Goal: Task Accomplishment & Management: Use online tool/utility

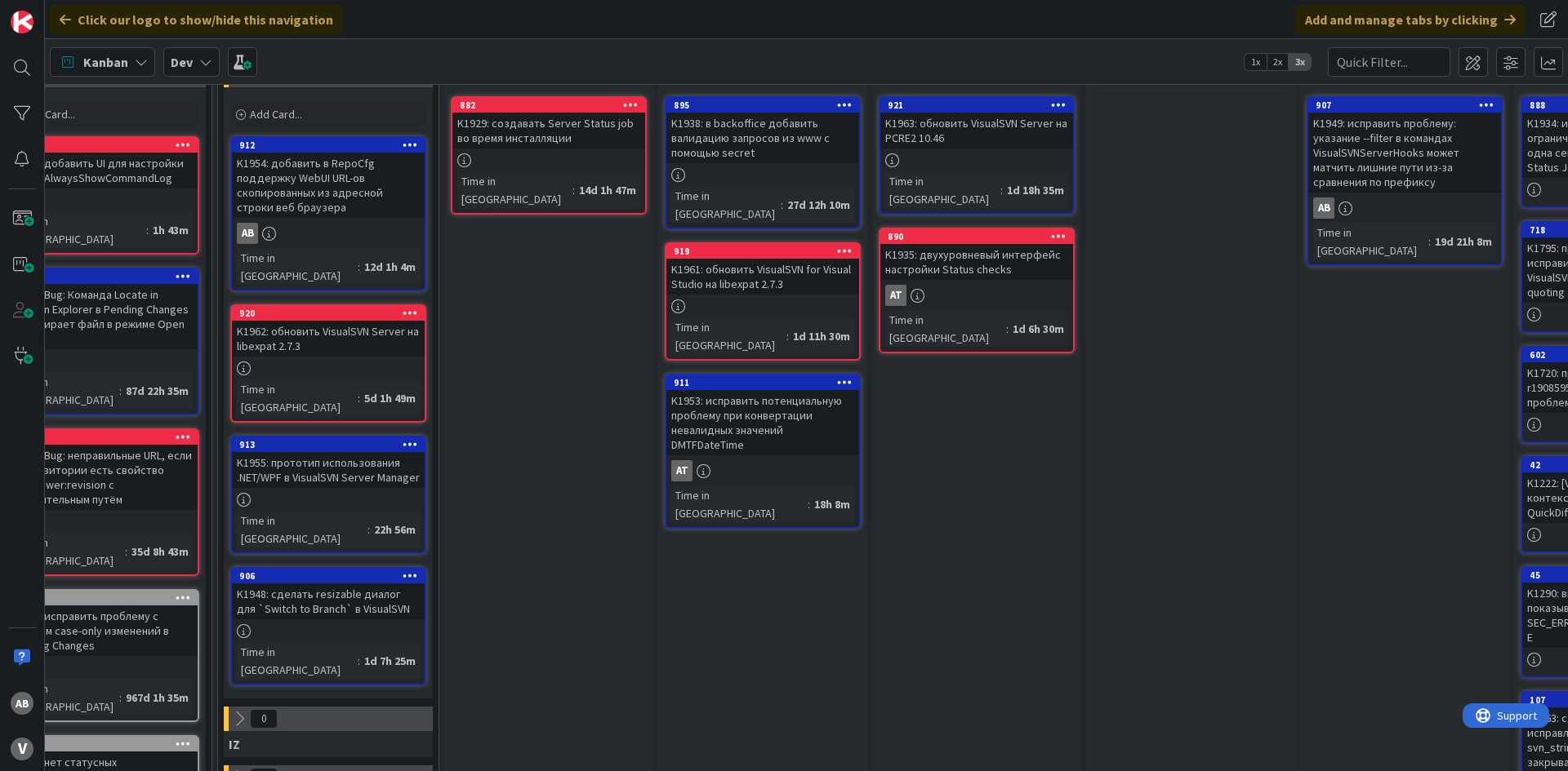
scroll to position [82, 525]
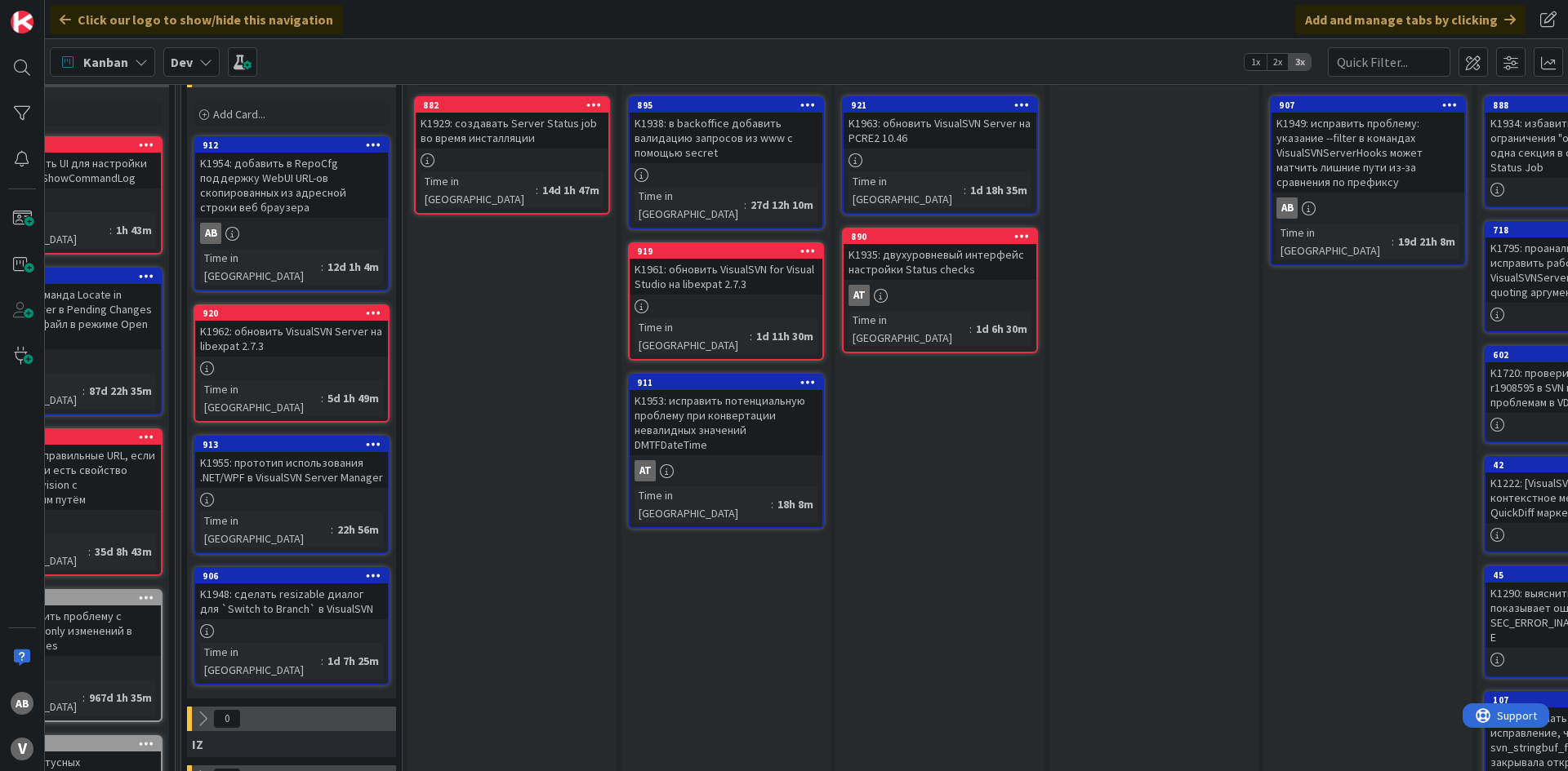
click at [929, 244] on div "K1935: двухуровневый интерфейс настройки Status checks" at bounding box center [939, 261] width 193 height 36
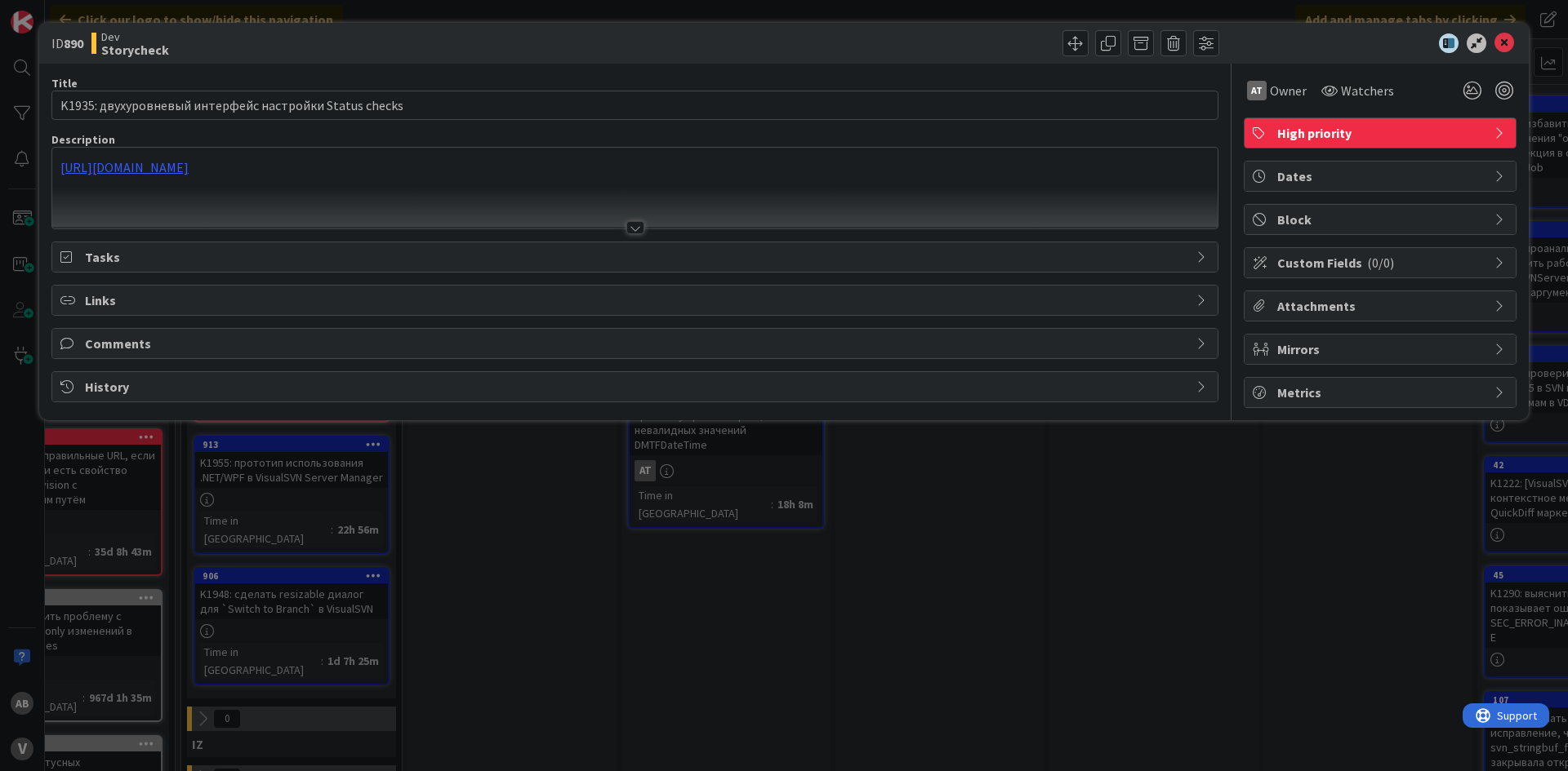
click at [316, 171] on div "https://docs.google.com/document/d/1zpZjFedu-nybKvoVoteoS3Z6bTxWbOI6pf_IFhFcOwY" at bounding box center [634, 188] width 1165 height 81
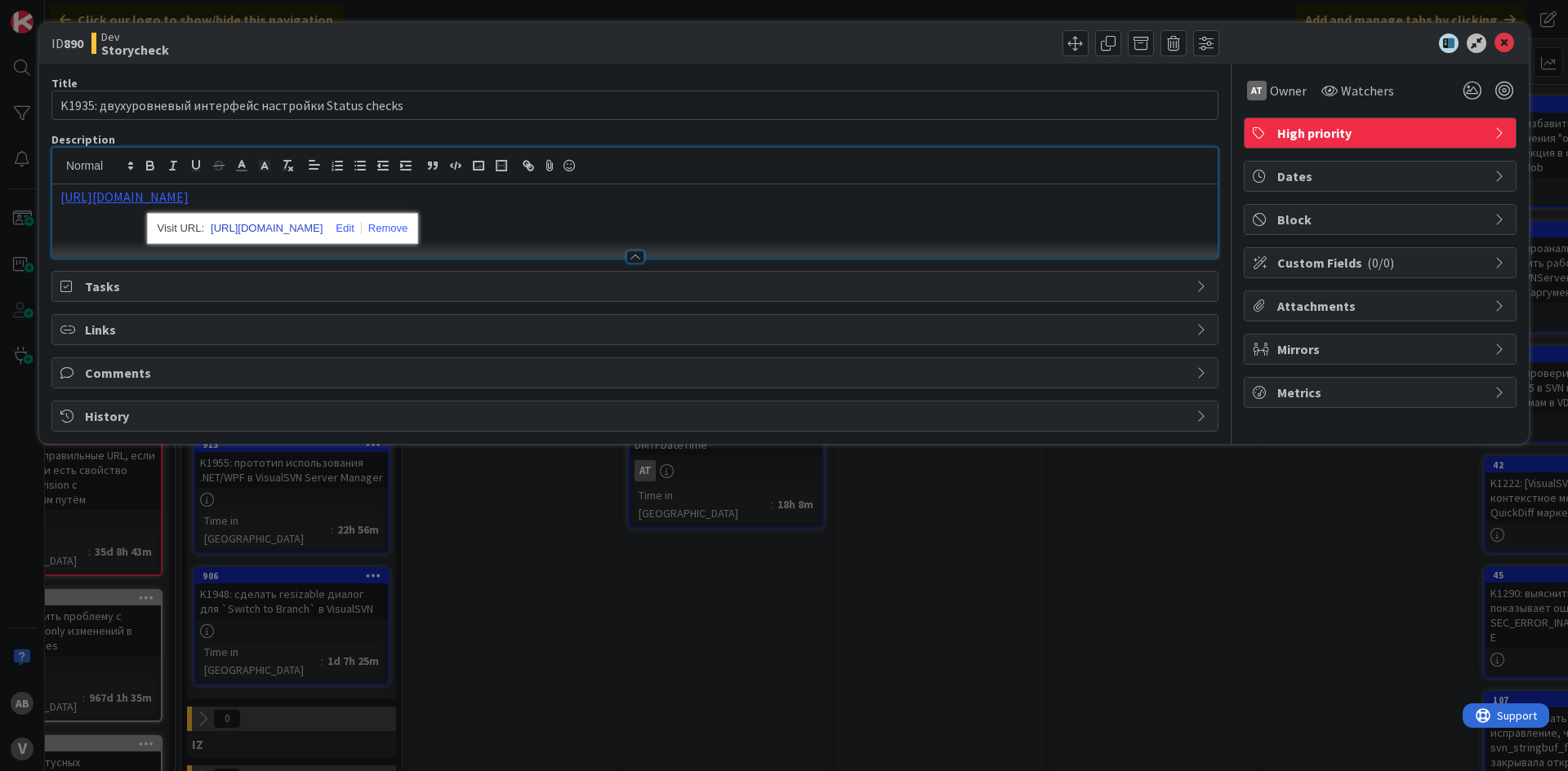
click at [296, 229] on link "https://docs.google.com/document/d/1zpZjFedu-nybKvoVoteoS3Z6bTxWbOI6pf_IFhFcOwY" at bounding box center [266, 229] width 112 height 21
click at [1503, 46] on icon at bounding box center [1504, 43] width 19 height 19
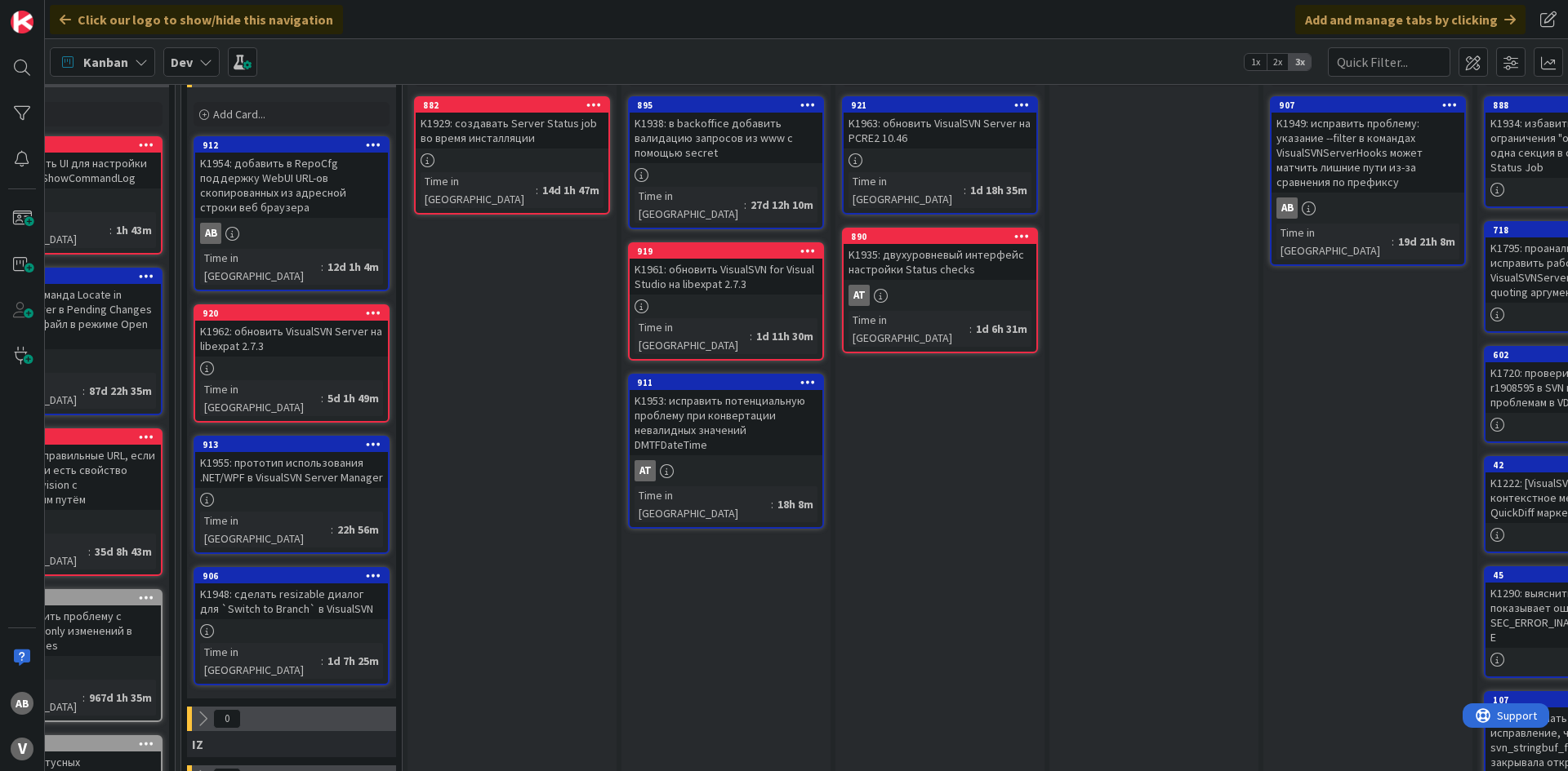
click at [980, 436] on div "Storycheck Add Card... 921 K1963: обновить VisualSVN Server на PCRE2 10.46 Time…" at bounding box center [939, 674] width 209 height 1288
